Goal: Information Seeking & Learning: Learn about a topic

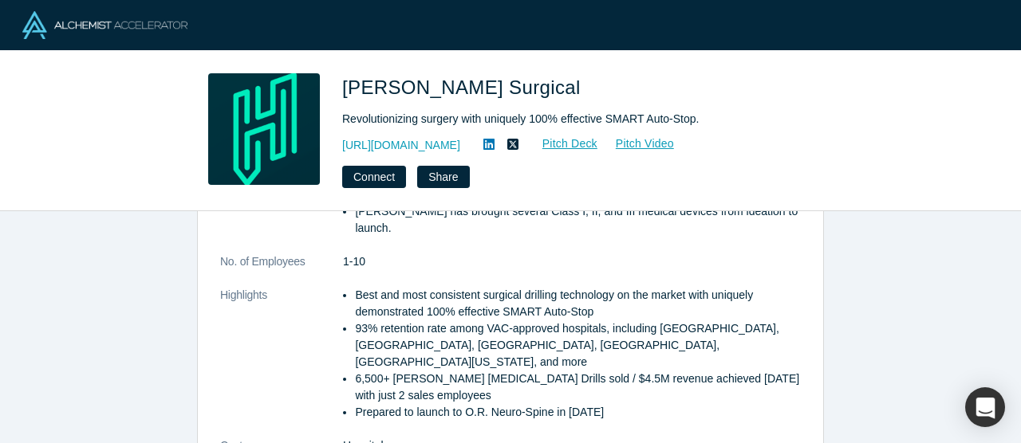
scroll to position [347, 0]
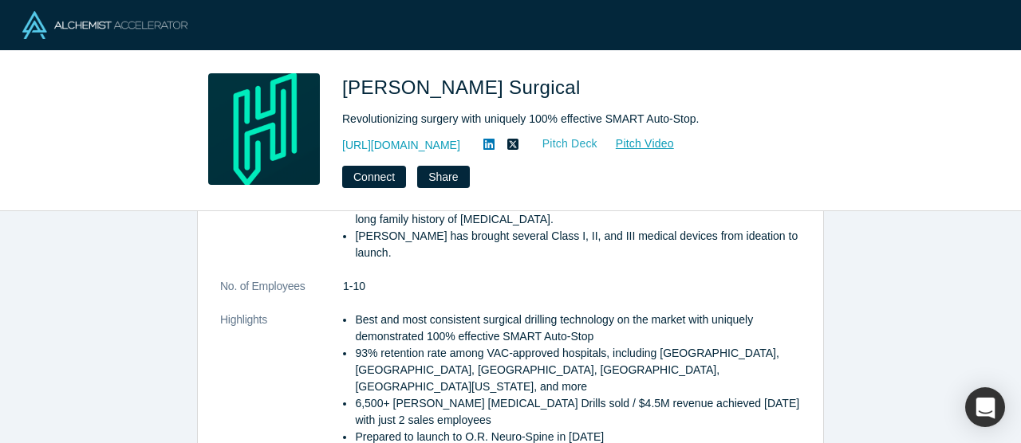
click at [569, 143] on link "Pitch Deck" at bounding box center [561, 144] width 73 height 18
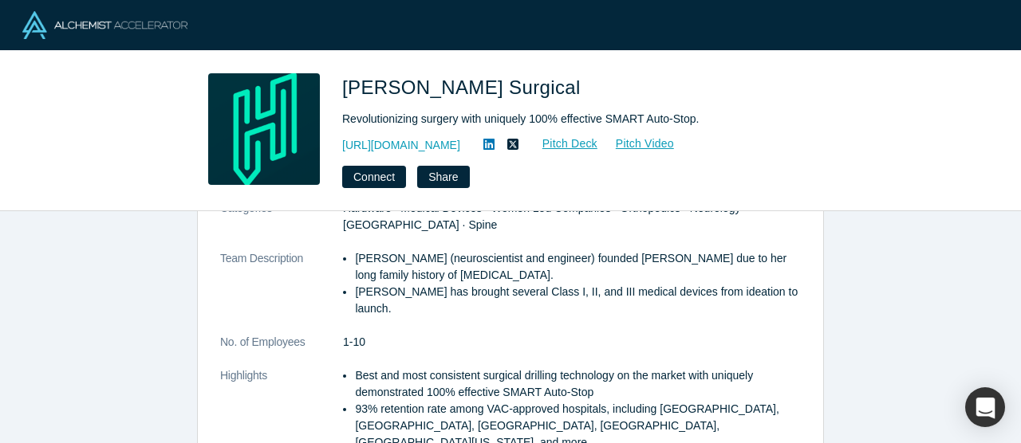
scroll to position [282, 0]
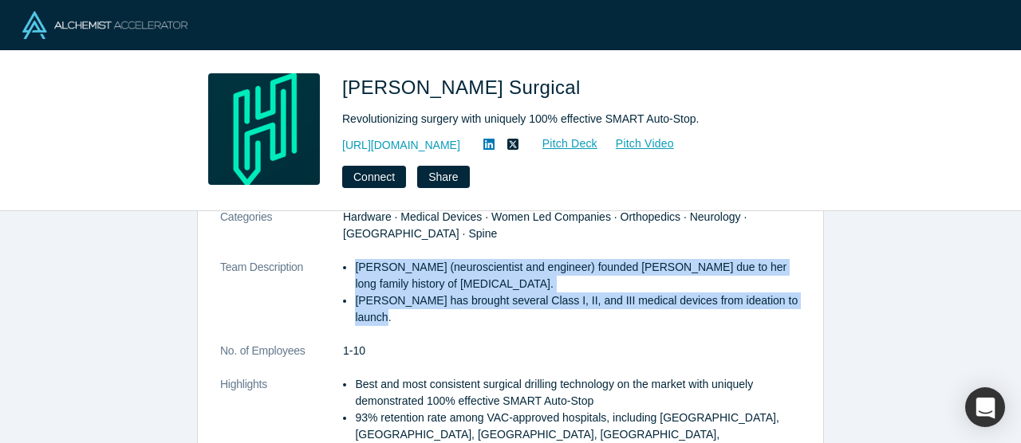
drag, startPoint x: 355, startPoint y: 251, endPoint x: 404, endPoint y: 293, distance: 63.9
click at [404, 293] on ul "Casey Qadir (neuroscientist and engineer) founded Hubly due to her long family …" at bounding box center [572, 292] width 458 height 67
copy ul "Casey Qadir (neuroscientist and engineer) founded Hubly due to her long family …"
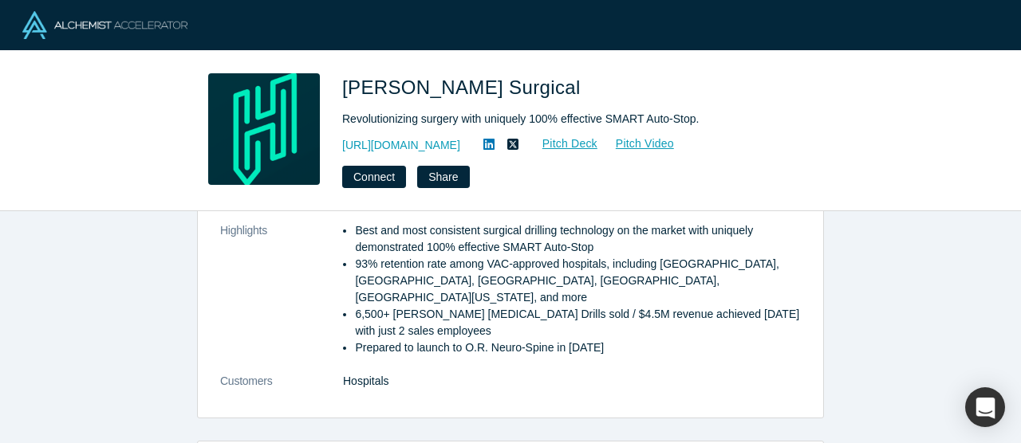
scroll to position [421, 0]
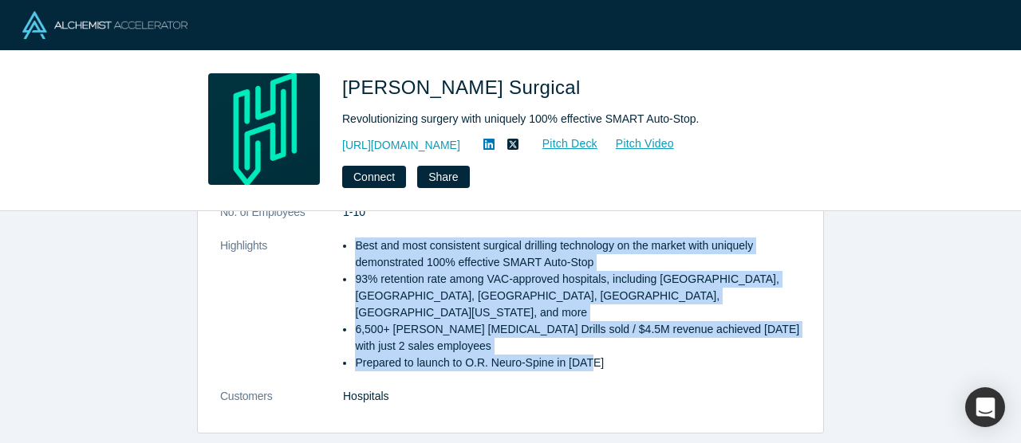
drag, startPoint x: 353, startPoint y: 230, endPoint x: 609, endPoint y: 329, distance: 274.0
click at [609, 329] on ul "Best and most consistent surgical drilling technology on the market with unique…" at bounding box center [572, 305] width 458 height 134
copy ul "Best and most consistent surgical drilling technology on the market with unique…"
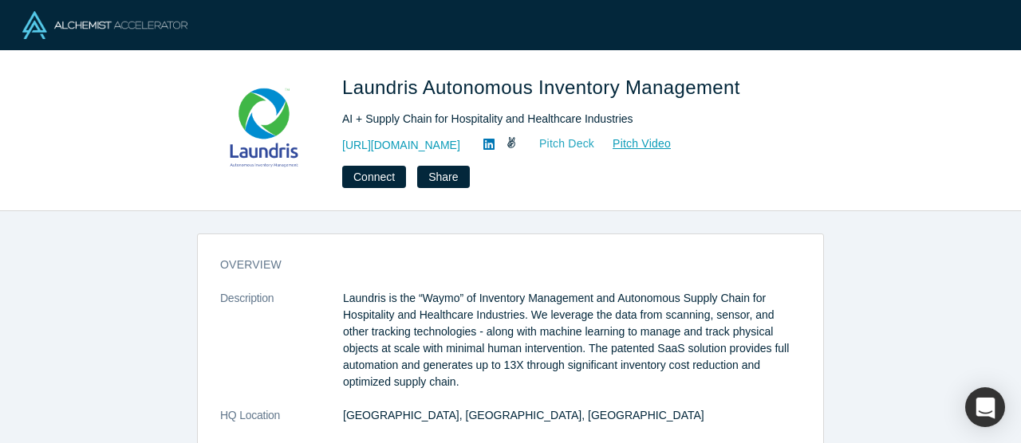
click at [575, 143] on link "Pitch Deck" at bounding box center [558, 144] width 73 height 18
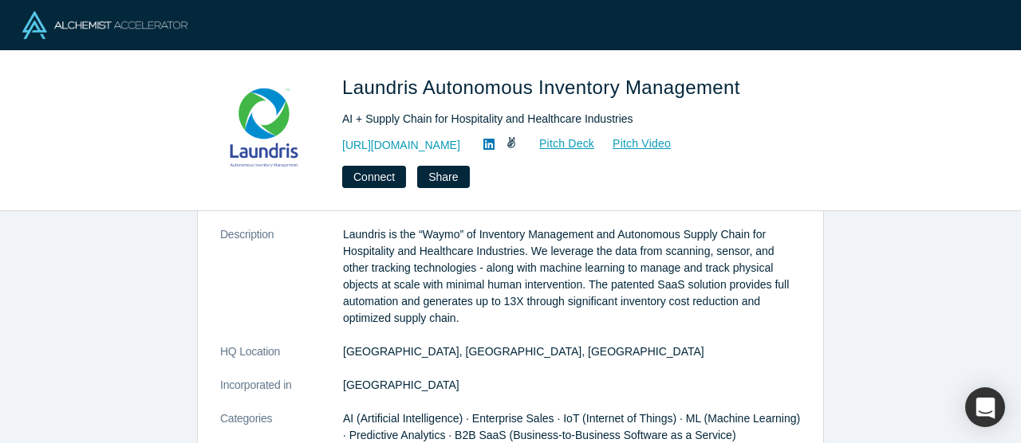
scroll to position [77, 0]
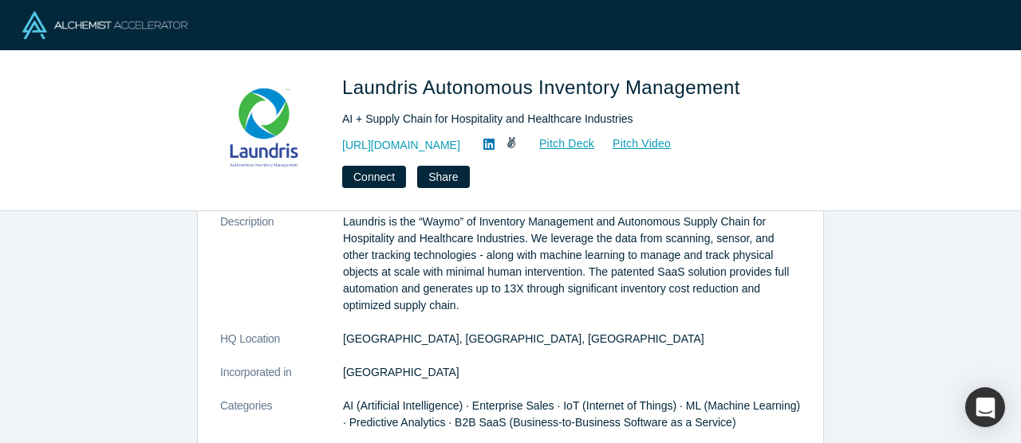
click at [359, 218] on p "Laundris is the “Waymo” of Inventory Management and Autonomous Supply Chain for…" at bounding box center [572, 264] width 458 height 101
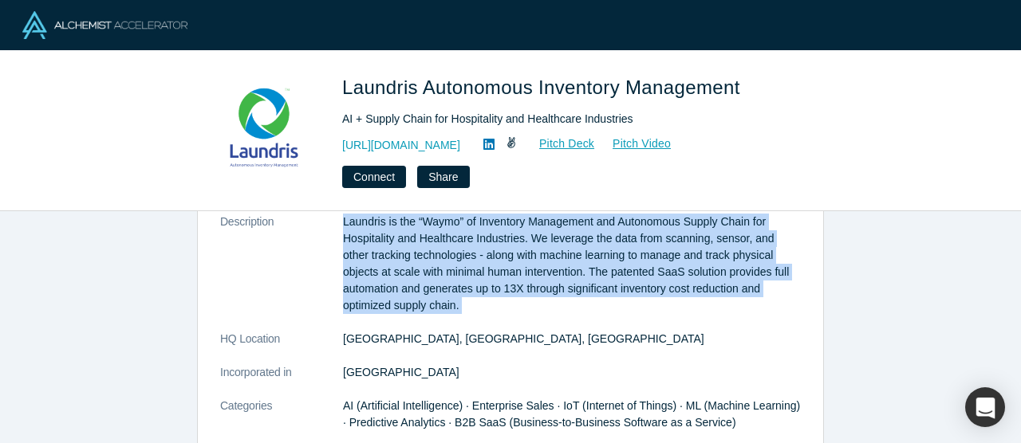
click at [469, 298] on p "Laundris is the “Waymo” of Inventory Management and Autonomous Supply Chain for…" at bounding box center [572, 264] width 458 height 101
copy dl "Laundris is the “Waymo” of Inventory Management and Autonomous Supply Chain for…"
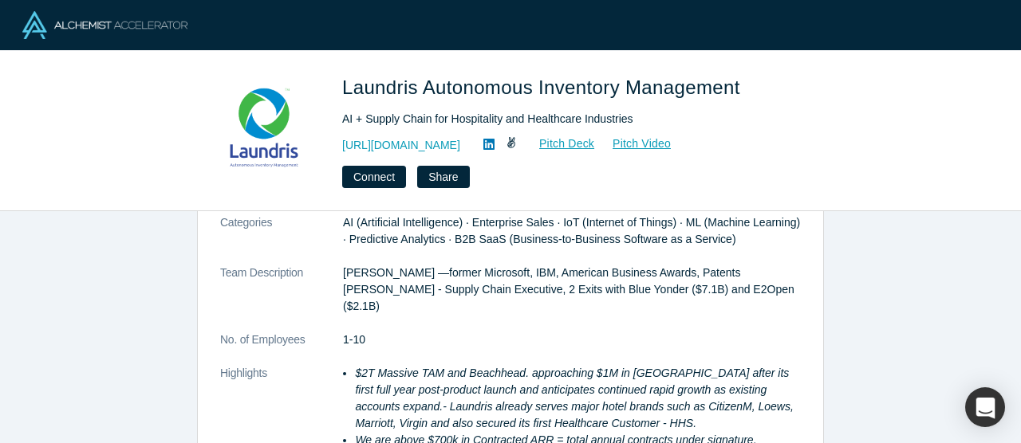
scroll to position [269, 0]
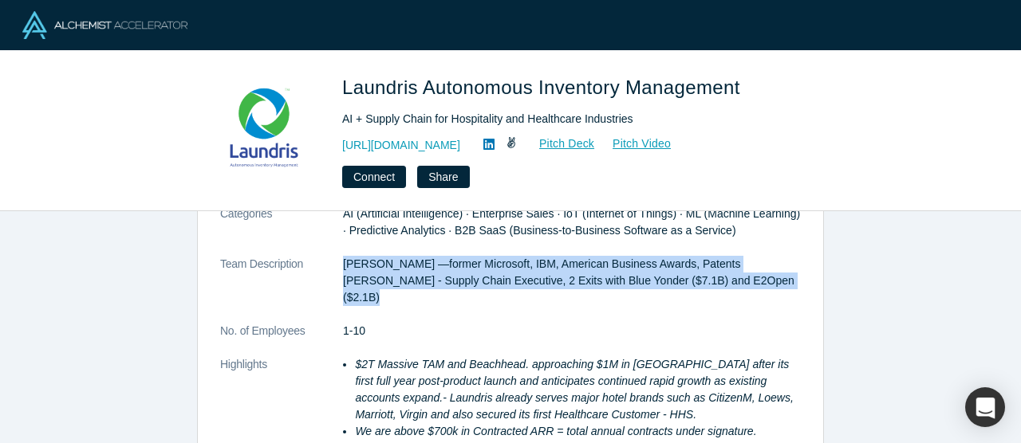
drag, startPoint x: 341, startPoint y: 258, endPoint x: 395, endPoint y: 295, distance: 65.5
click at [395, 295] on dl "Description Laundris is the “Waymo” of Inventory Management and Autonomous Supp…" at bounding box center [510, 256] width 581 height 469
copy dl "[PERSON_NAME] —former Microsoft, IBM, American Business Awards, Patents [PERSON…"
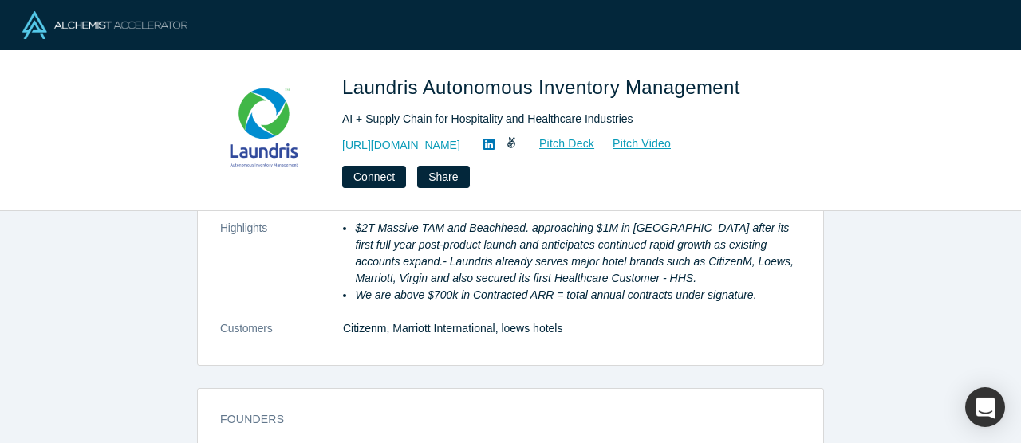
scroll to position [397, 0]
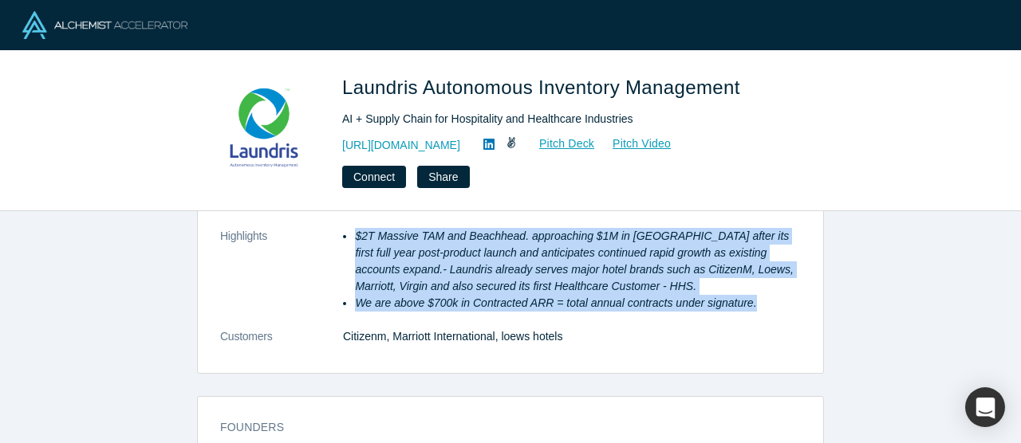
drag, startPoint x: 352, startPoint y: 237, endPoint x: 782, endPoint y: 299, distance: 434.4
click at [782, 299] on ul "$2T Massive TAM and Beachhead. approaching $1M in [GEOGRAPHIC_DATA] after its f…" at bounding box center [572, 270] width 458 height 84
copy ul "$2T Massive TAM and Beachhead. approaching $1M in [GEOGRAPHIC_DATA] after its f…"
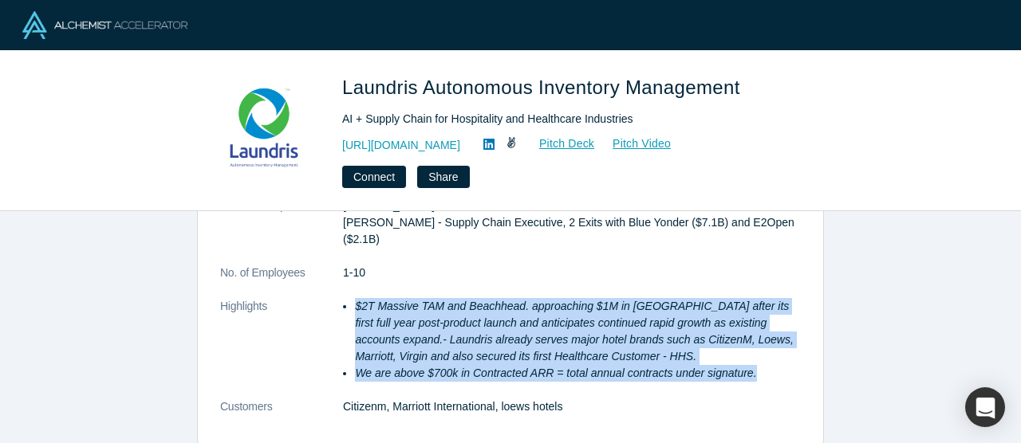
scroll to position [305, 0]
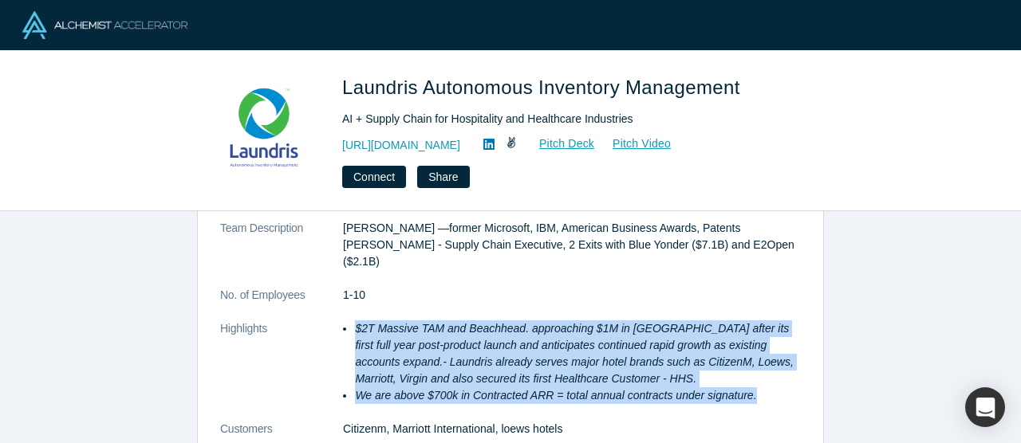
click at [457, 344] on em "$2T Massive TAM and Beachhead. approaching $1M in [GEOGRAPHIC_DATA] after its f…" at bounding box center [574, 353] width 438 height 63
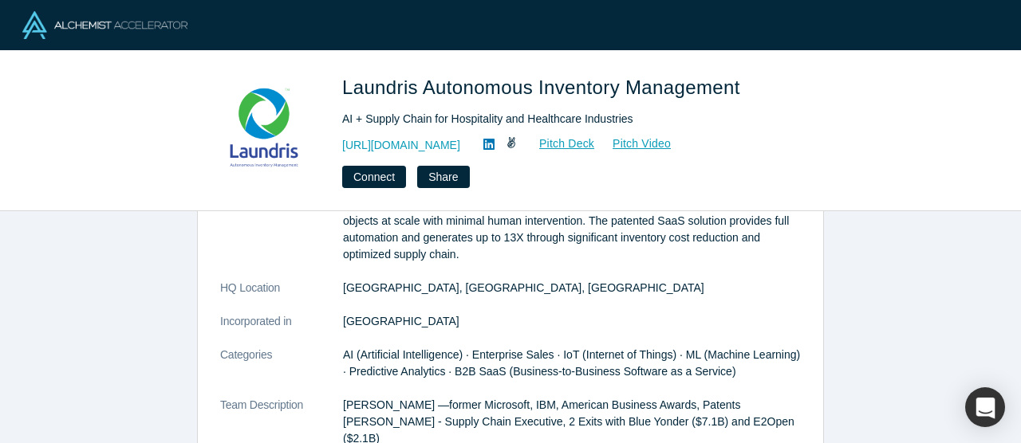
scroll to position [124, 0]
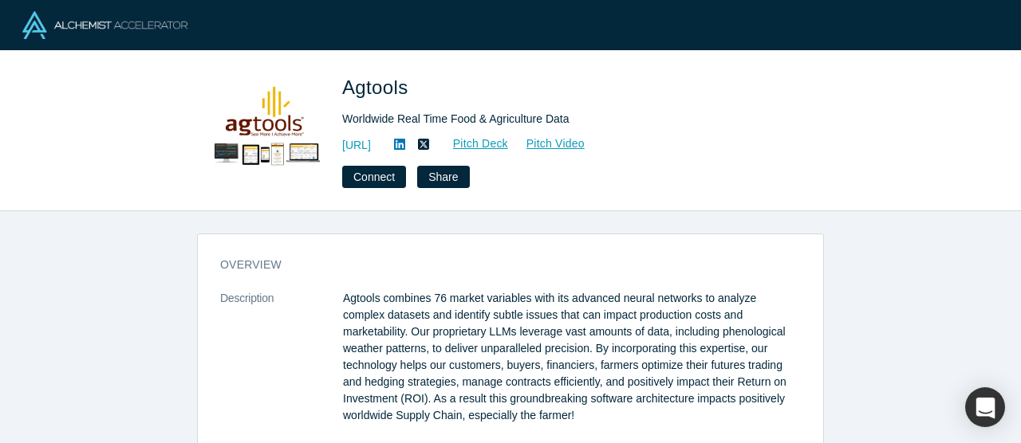
scroll to position [3, 0]
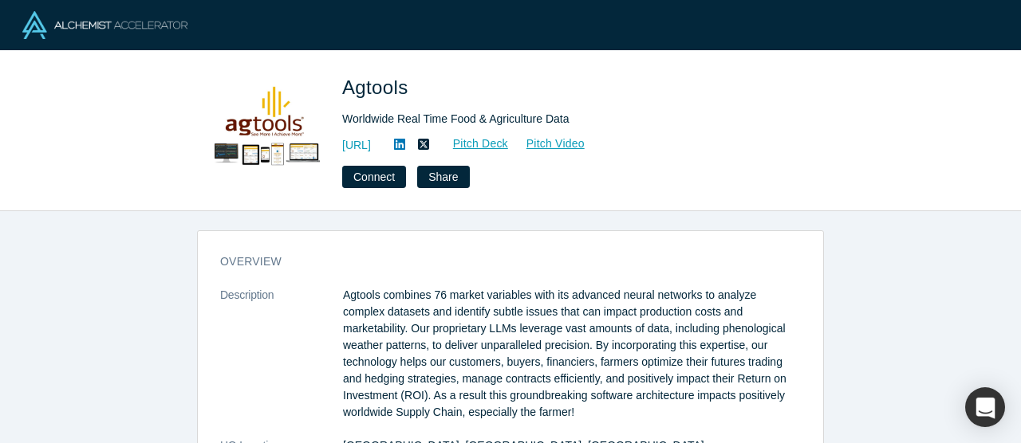
click at [409, 299] on p "Agtools combines 76 market variables with its advanced neural networks to analy…" at bounding box center [572, 354] width 458 height 134
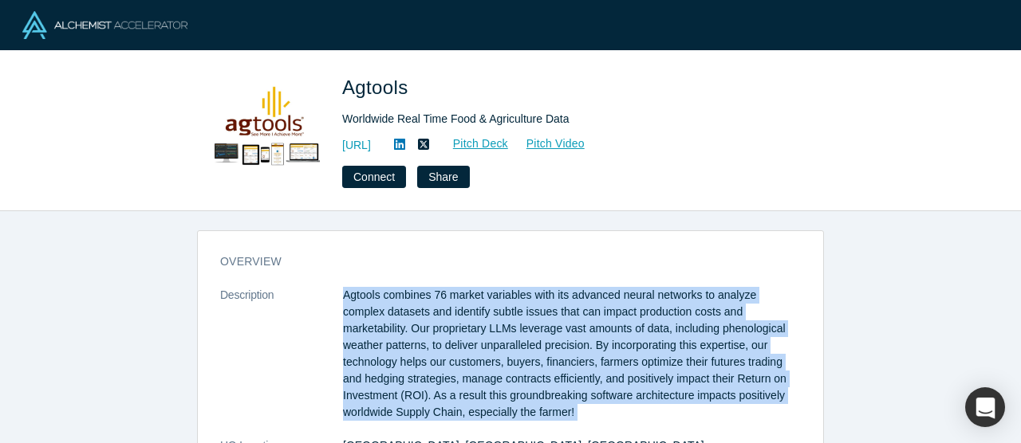
click at [409, 299] on p "Agtools combines 76 market variables with its advanced neural networks to analy…" at bounding box center [572, 354] width 458 height 134
copy dl "Agtools combines 76 market variables with its advanced neural networks to analy…"
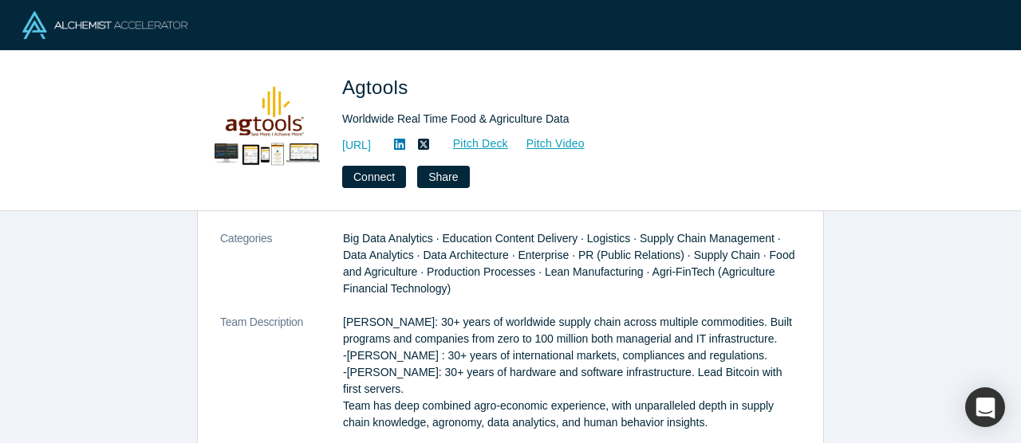
scroll to position [311, 0]
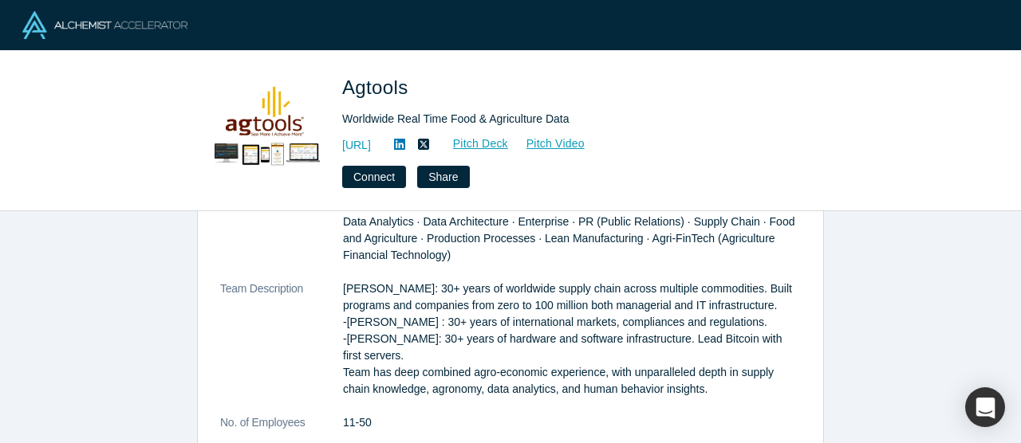
click at [345, 288] on p "Martha Montoya: 30+ years of worldwide supply chain across multiple commodities…" at bounding box center [572, 339] width 458 height 117
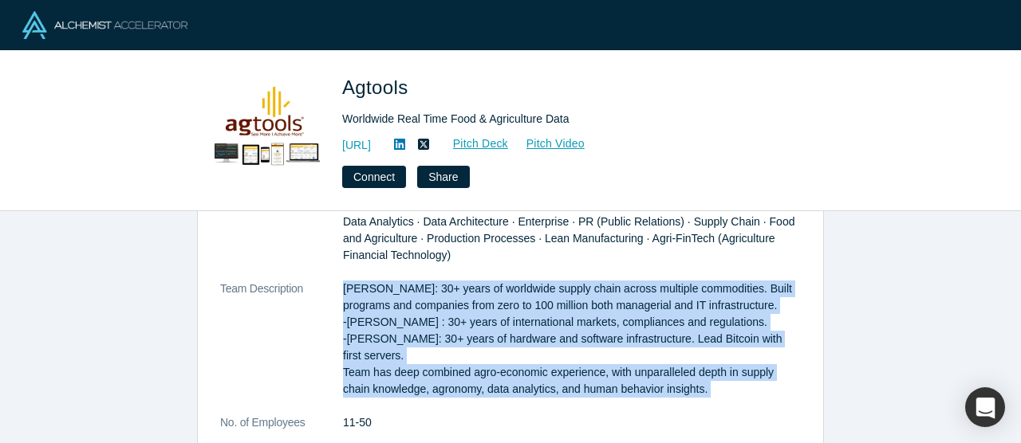
click at [739, 395] on p "Martha Montoya: 30+ years of worldwide supply chain across multiple commodities…" at bounding box center [572, 339] width 458 height 117
copy dl "Martha Montoya: 30+ years of worldwide supply chain across multiple commodities…"
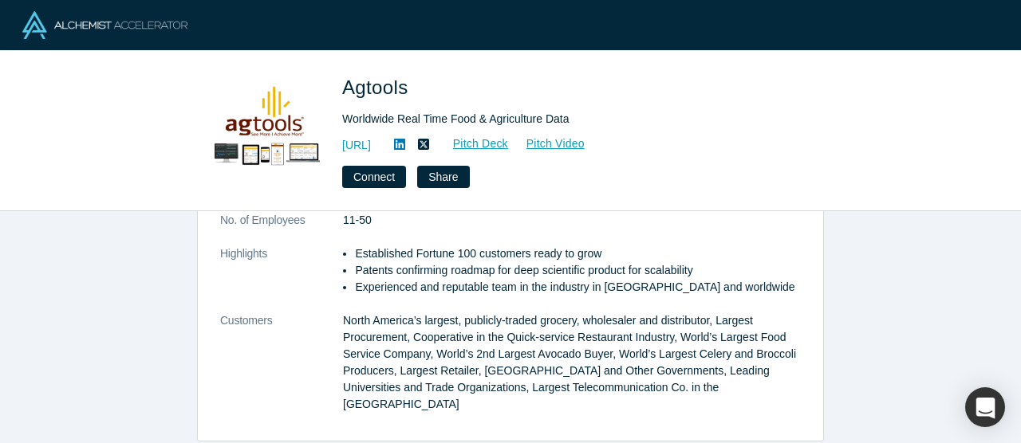
scroll to position [512, 0]
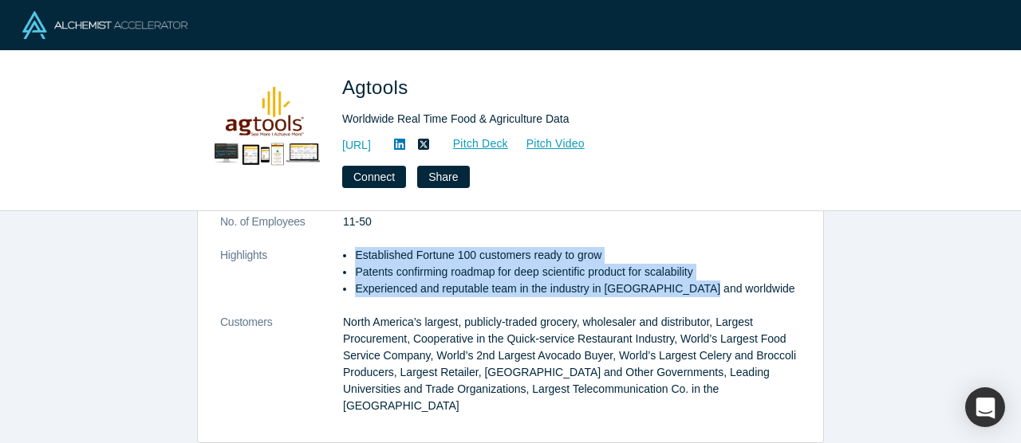
drag, startPoint x: 352, startPoint y: 253, endPoint x: 719, endPoint y: 287, distance: 369.3
click at [719, 287] on ul "Established Fortune 100 customers ready to grow Patents confirming roadmap for …" at bounding box center [572, 272] width 458 height 50
copy ul "Established Fortune 100 customers ready to grow Patents confirming roadmap for …"
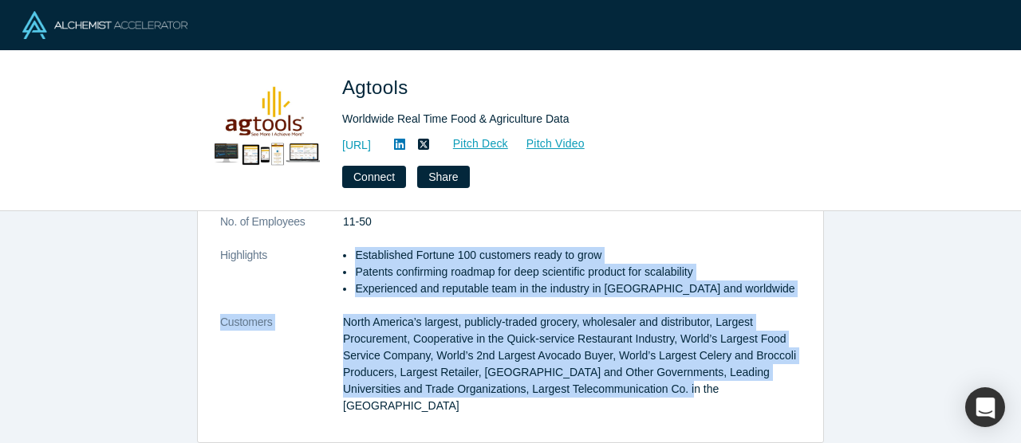
click at [674, 389] on dd "North America’s largest, publicly-traded grocery, wholesaler and distributor, L…" at bounding box center [572, 364] width 458 height 101
copy dl "Established Fortune 100 customers ready to grow Patents confirming roadmap for …"
click at [509, 140] on link "Pitch Deck" at bounding box center [472, 144] width 73 height 18
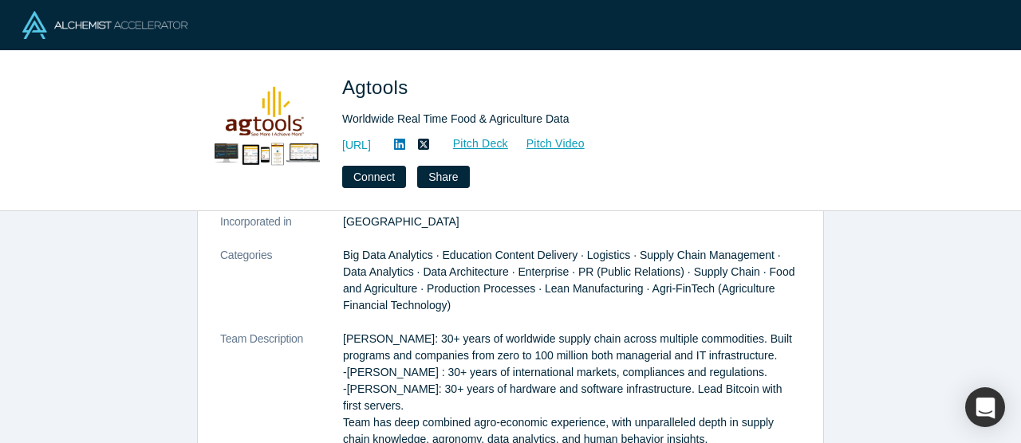
click at [540, 321] on dl "Description Agtools combines 76 market variables with its advanced neural netwo…" at bounding box center [510, 356] width 581 height 653
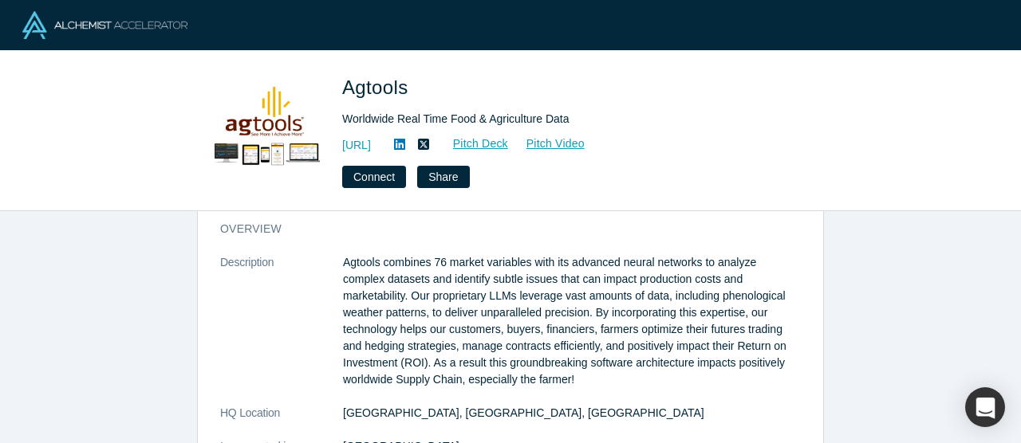
scroll to position [0, 0]
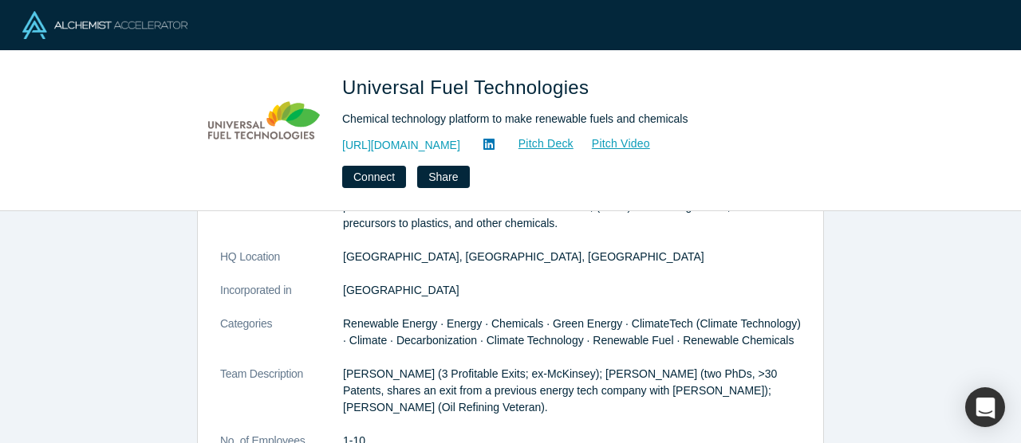
scroll to position [22, 0]
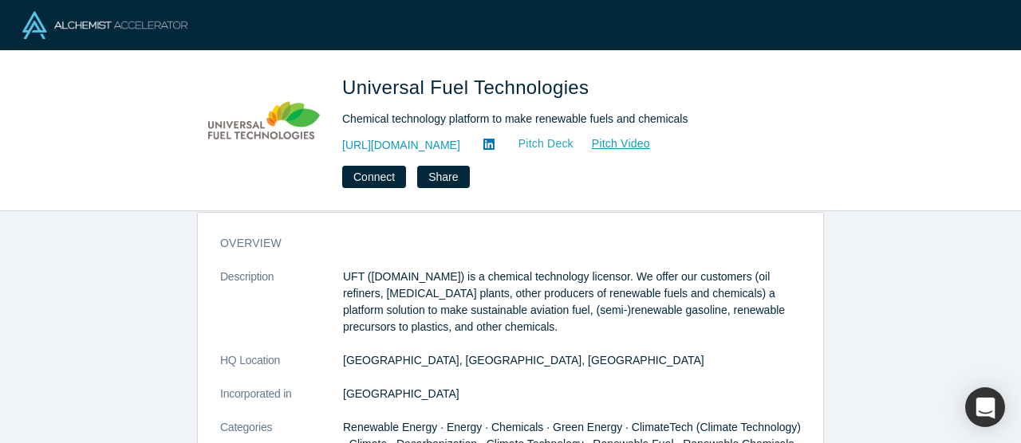
click at [512, 142] on link "Pitch Deck" at bounding box center [537, 144] width 73 height 18
click at [519, 144] on link "Pitch Deck" at bounding box center [537, 144] width 73 height 18
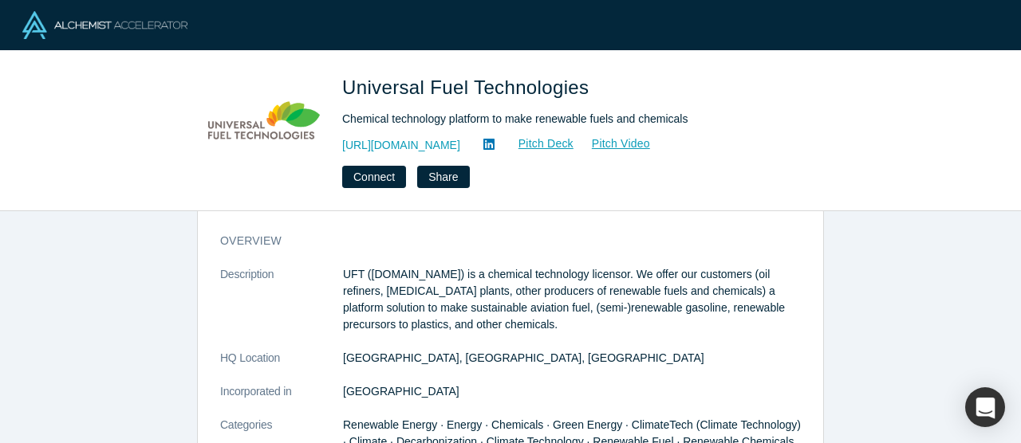
click at [376, 291] on p "UFT (unifuel.tech) is a chemical technology licensor. We offer our customers (o…" at bounding box center [572, 299] width 458 height 67
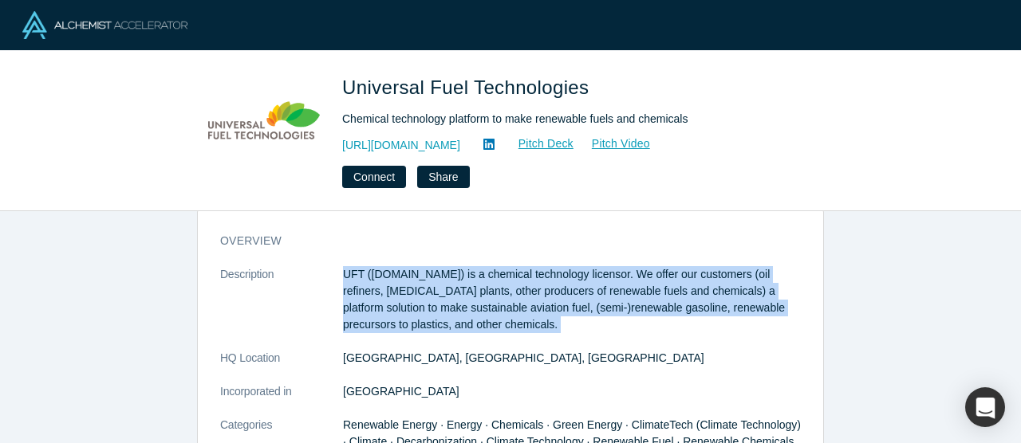
click at [376, 291] on p "UFT (unifuel.tech) is a chemical technology licensor. We offer our customers (o…" at bounding box center [572, 299] width 458 height 67
copy dl "UFT (unifuel.tech) is a chemical technology licensor. We offer our customers (o…"
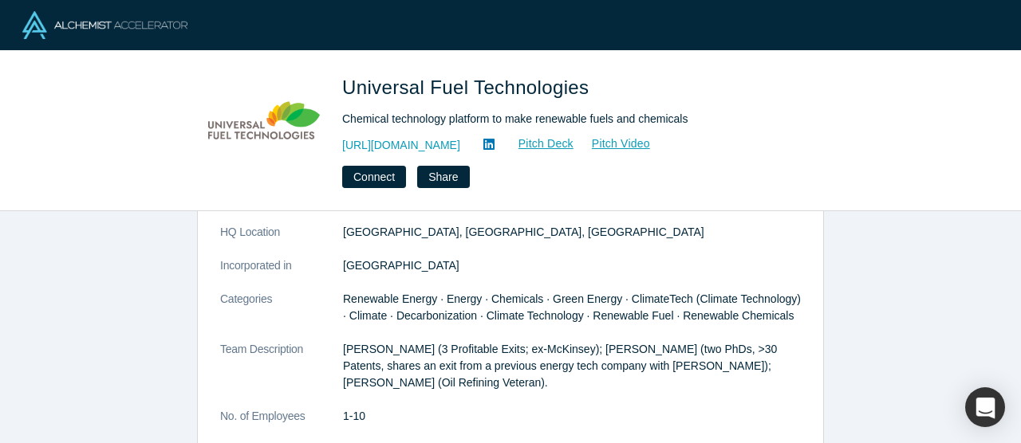
scroll to position [198, 0]
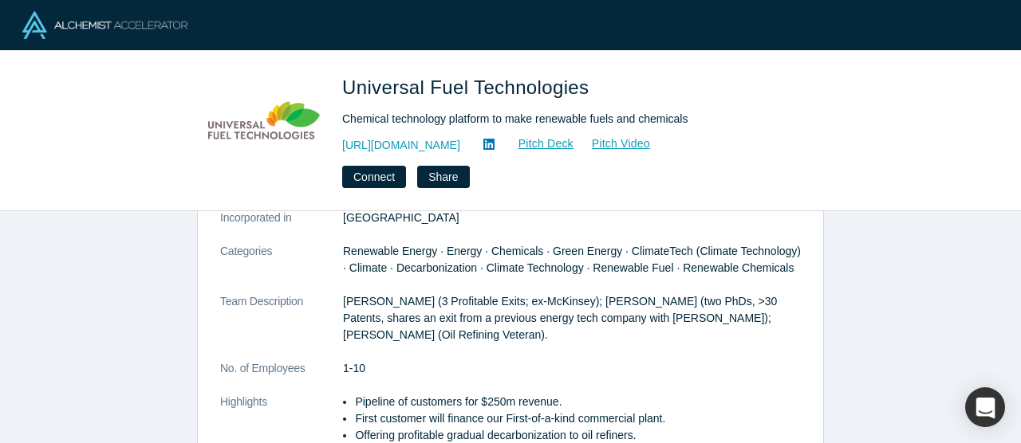
click at [370, 297] on p "Alexei Beltyukov (3 Profitable Exits; ex-McKinsey); Denis Pchelintsev (two PhDs…" at bounding box center [572, 319] width 458 height 50
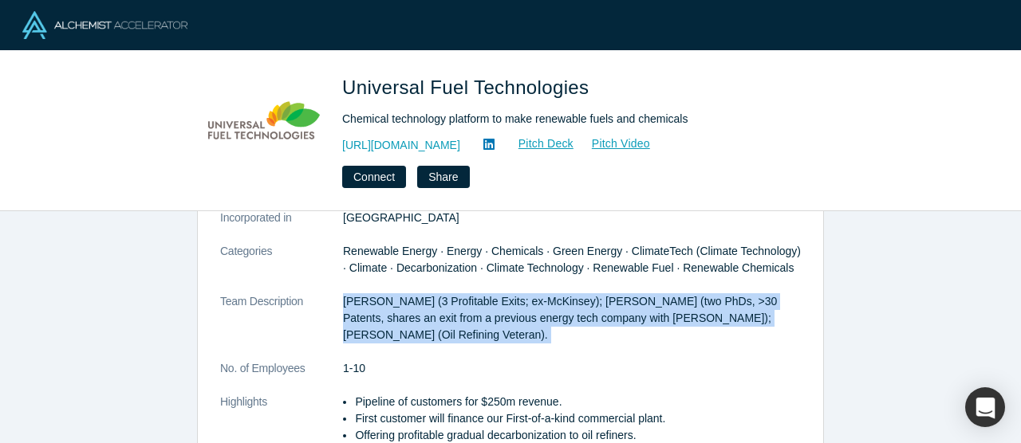
click at [370, 297] on p "Alexei Beltyukov (3 Profitable Exits; ex-McKinsey); Denis Pchelintsev (two PhDs…" at bounding box center [572, 319] width 458 height 50
copy dl "Alexei Beltyukov (3 Profitable Exits; ex-McKinsey); Denis Pchelintsev (two PhDs…"
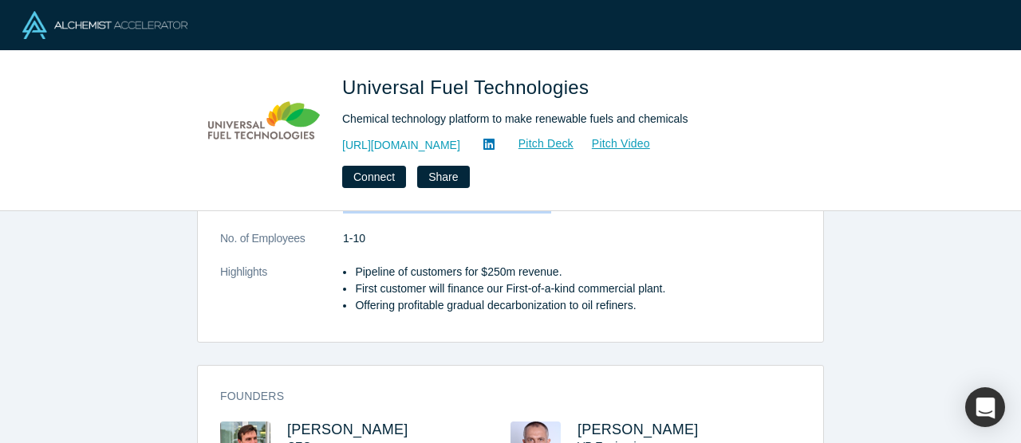
scroll to position [365, 0]
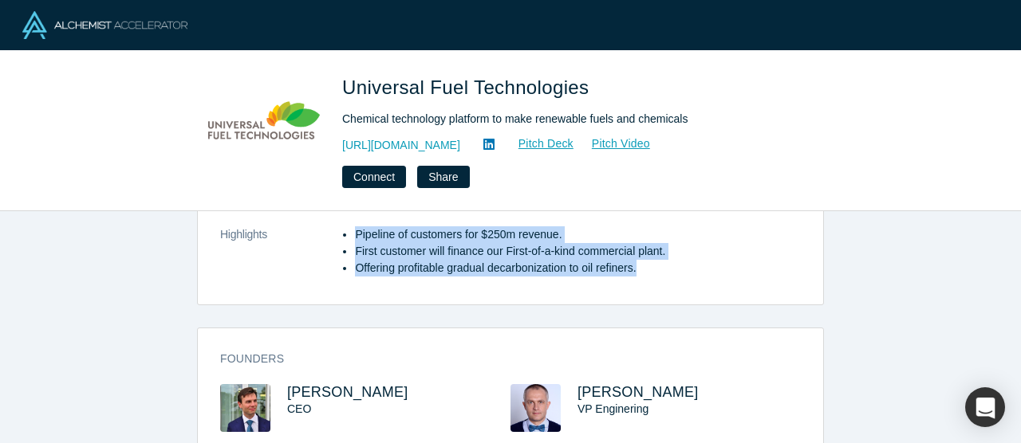
drag, startPoint x: 350, startPoint y: 234, endPoint x: 668, endPoint y: 283, distance: 321.3
click at [668, 283] on dl "Description UFT (unifuel.tech) is a chemical technology licensor. We offer our …" at bounding box center [510, 109] width 581 height 369
copy ul "Pipeline of customers for $250m revenue. First customer will finance our First-…"
